Goal: Information Seeking & Learning: Understand process/instructions

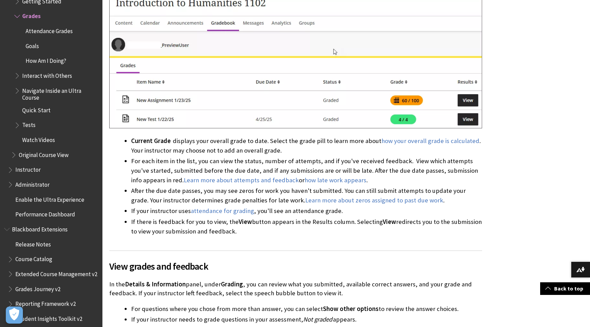
scroll to position [436, 0]
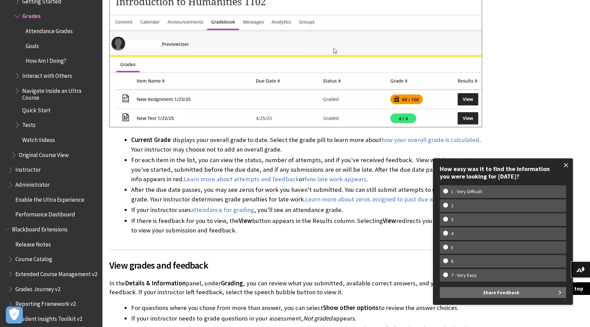
click at [567, 164] on span at bounding box center [566, 165] width 14 height 14
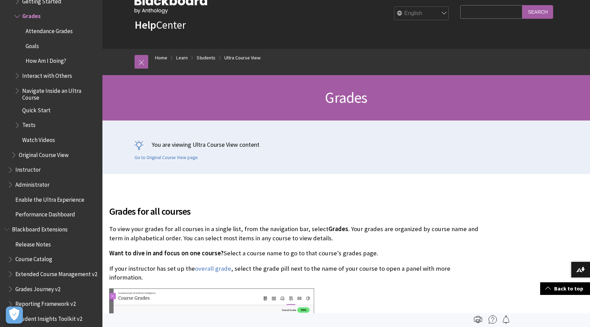
scroll to position [0, 0]
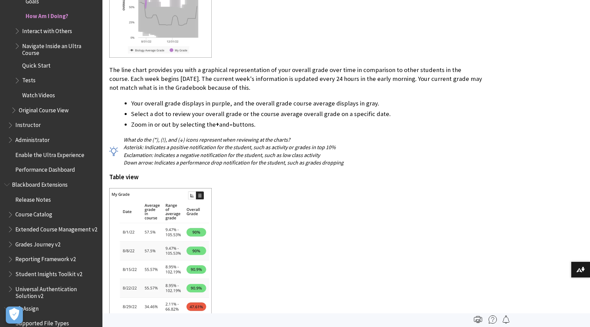
scroll to position [1148, 0]
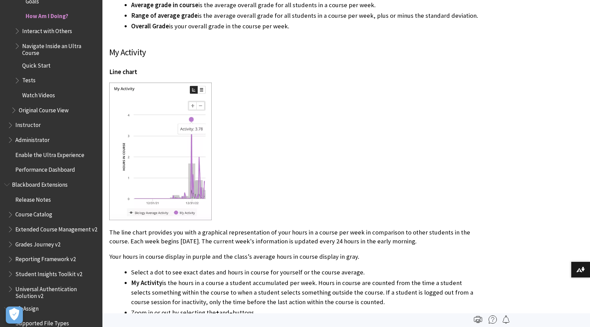
scroll to position [1520, 0]
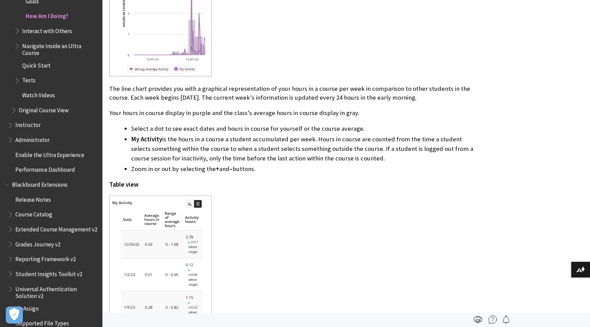
scroll to position [1694, 0]
